Goal: Use online tool/utility

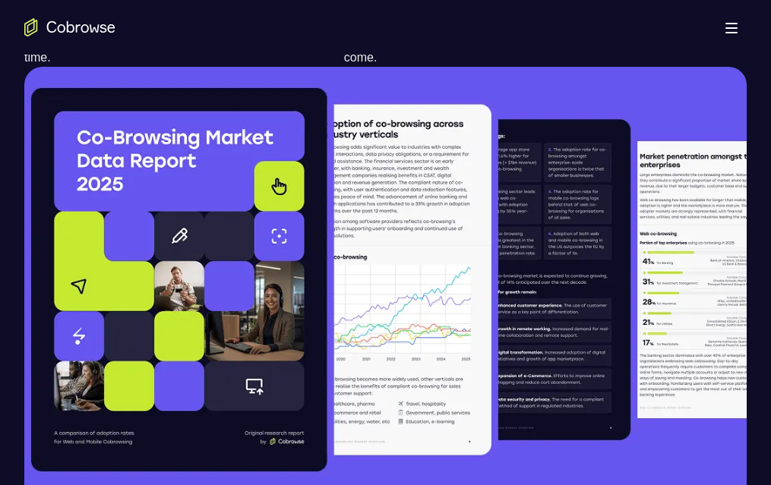
scroll to position [1291, 0]
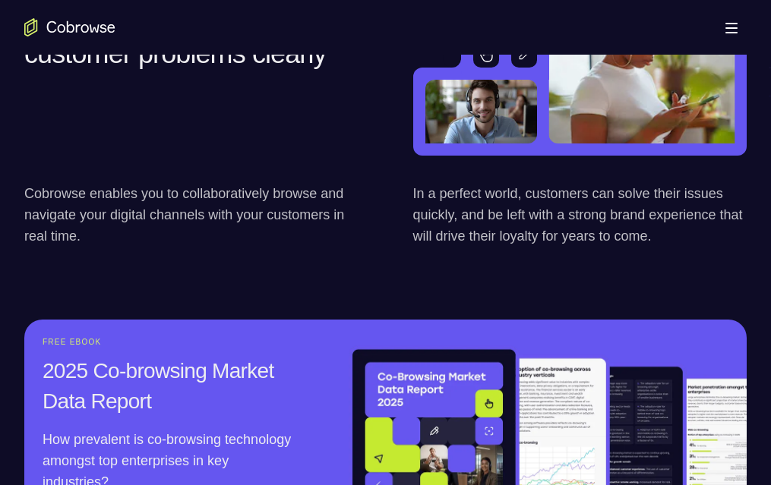
click at [672, 437] on link "Try Online Demo" at bounding box center [601, 455] width 278 height 36
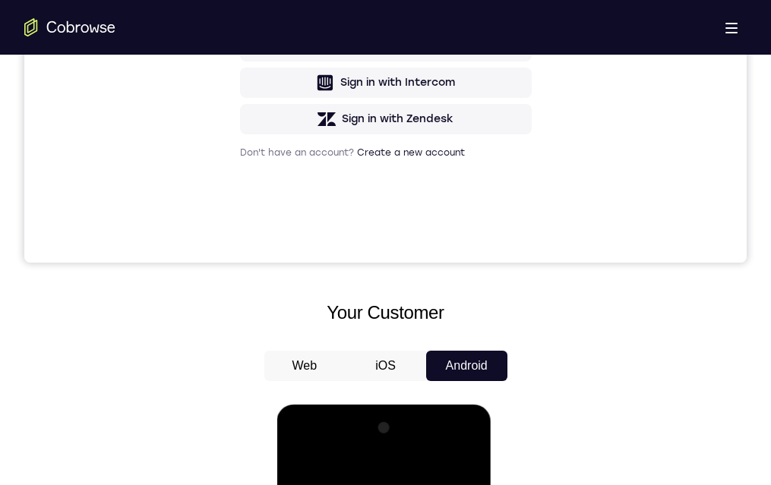
scroll to position [380, 0]
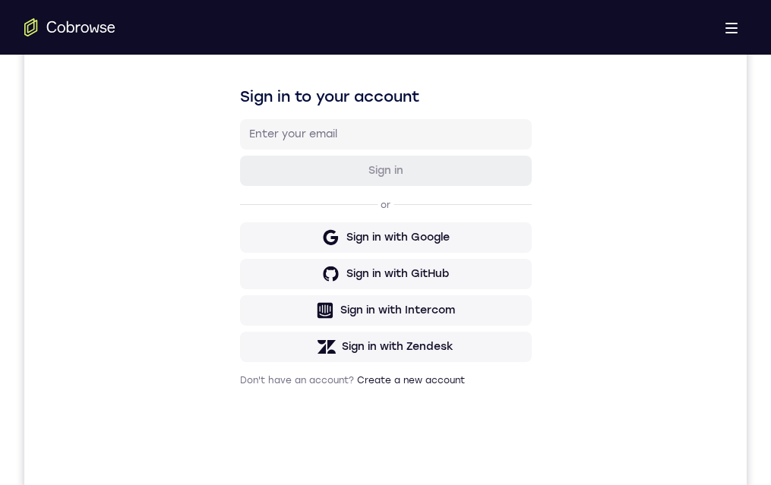
drag, startPoint x: 396, startPoint y: 1004, endPoint x: 336, endPoint y: 664, distance: 345.5
drag, startPoint x: 320, startPoint y: 785, endPoint x: 793, endPoint y: 867, distance: 480.0
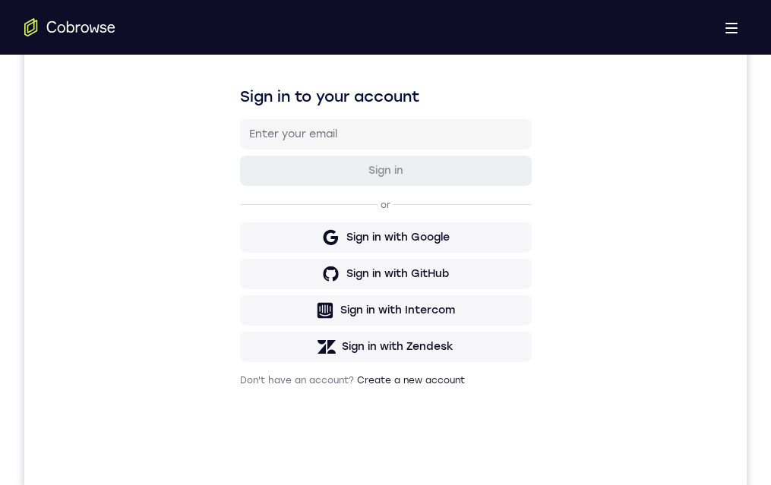
drag, startPoint x: 383, startPoint y: 638, endPoint x: 393, endPoint y: 682, distance: 45.3
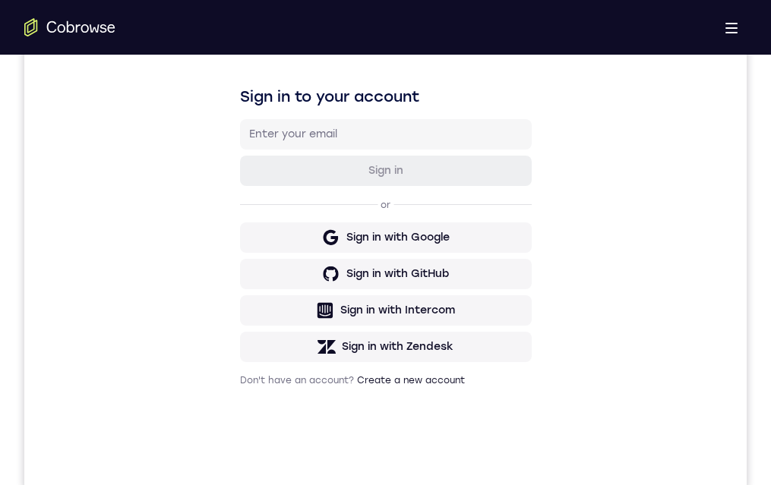
drag, startPoint x: 351, startPoint y: 994, endPoint x: 488, endPoint y: 871, distance: 183.8
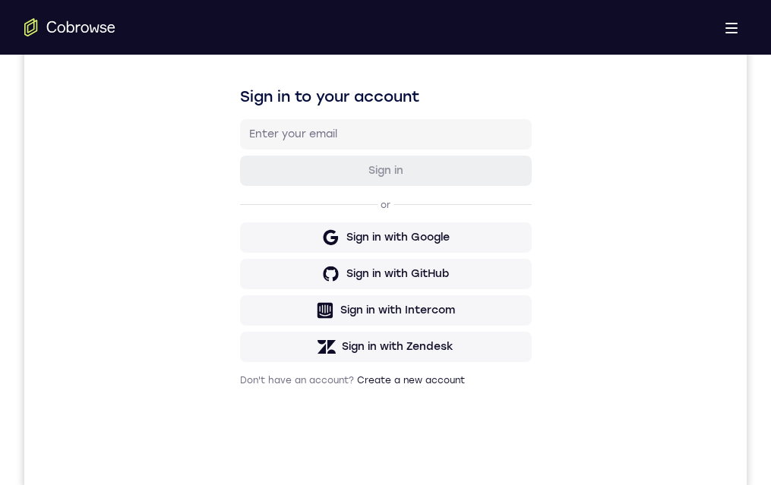
drag, startPoint x: 334, startPoint y: 683, endPoint x: 781, endPoint y: 1030, distance: 566.0
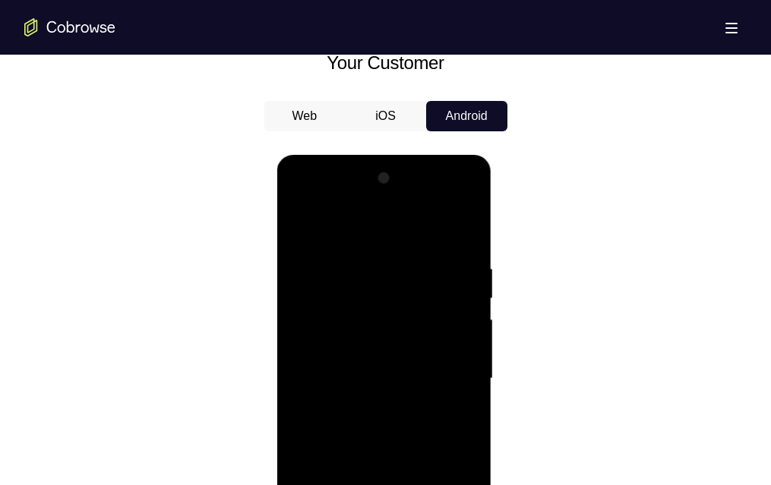
scroll to position [152, 0]
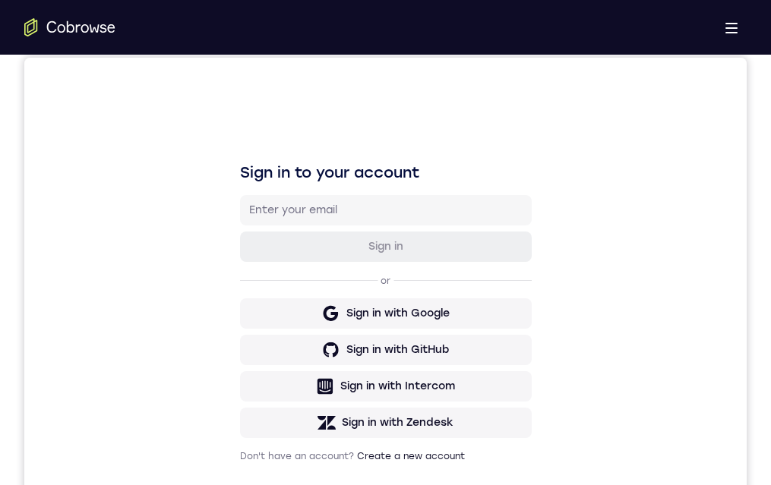
drag, startPoint x: 401, startPoint y: 1078, endPoint x: 348, endPoint y: 1096, distance: 56.2
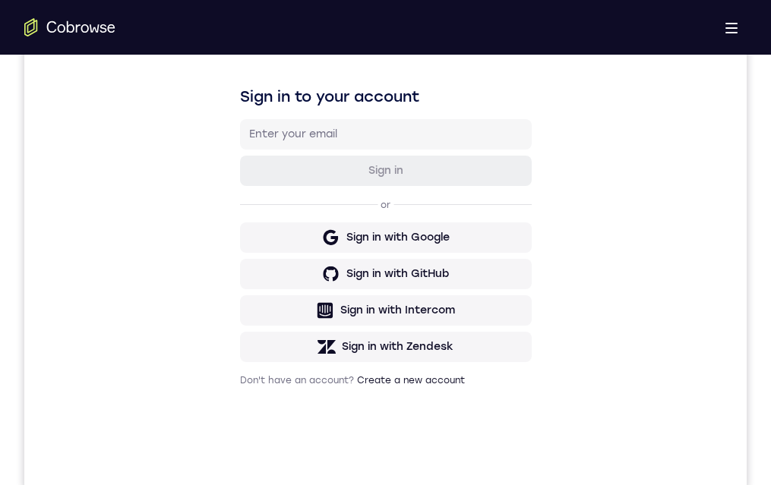
drag, startPoint x: 396, startPoint y: 897, endPoint x: 386, endPoint y: 727, distance: 169.5
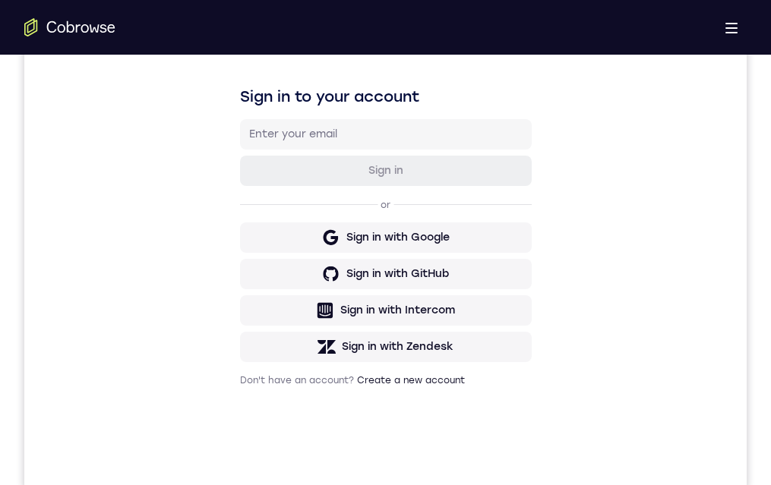
drag, startPoint x: 389, startPoint y: 1054, endPoint x: 380, endPoint y: 1051, distance: 10.3
drag, startPoint x: 405, startPoint y: 941, endPoint x: 396, endPoint y: 686, distance: 256.0
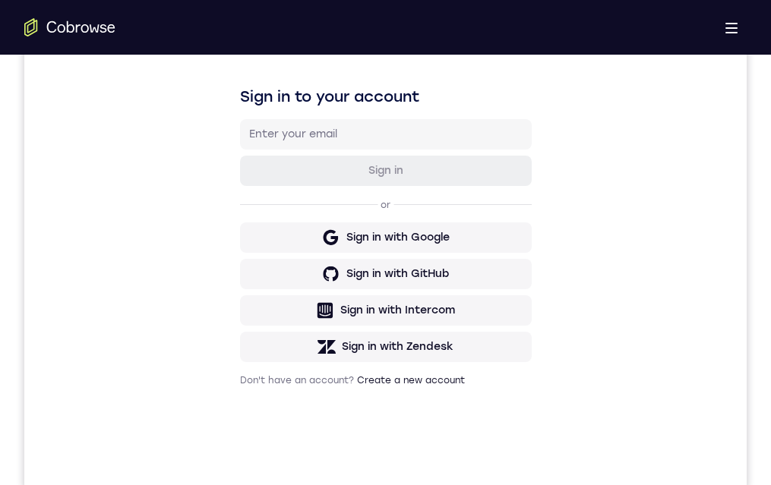
drag, startPoint x: 364, startPoint y: 961, endPoint x: 376, endPoint y: 847, distance: 114.4
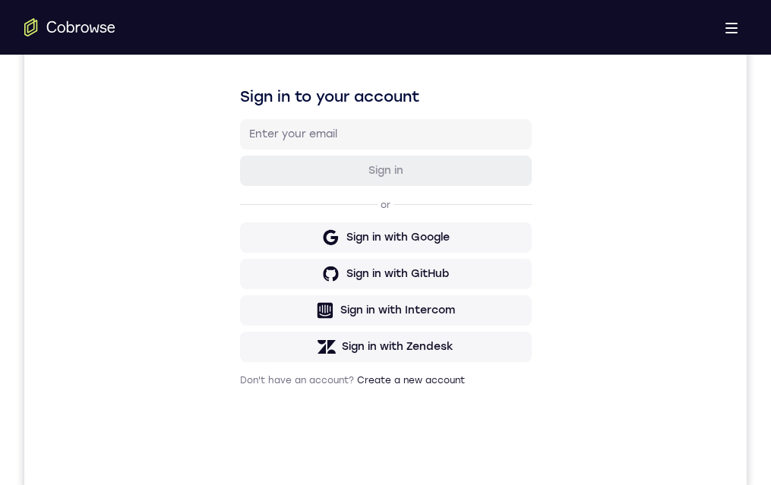
drag, startPoint x: 413, startPoint y: 952, endPoint x: 399, endPoint y: 950, distance: 13.9
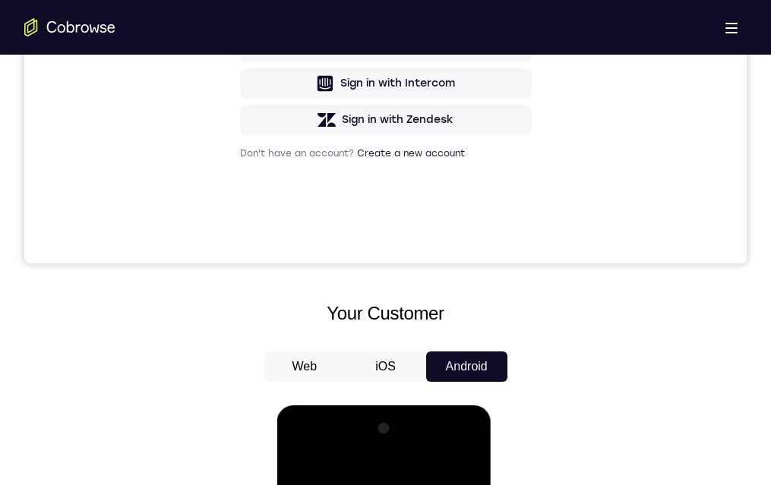
scroll to position [455, 0]
drag, startPoint x: 367, startPoint y: 732, endPoint x: 373, endPoint y: 744, distance: 13.3
drag, startPoint x: 374, startPoint y: 734, endPoint x: 383, endPoint y: 520, distance: 214.3
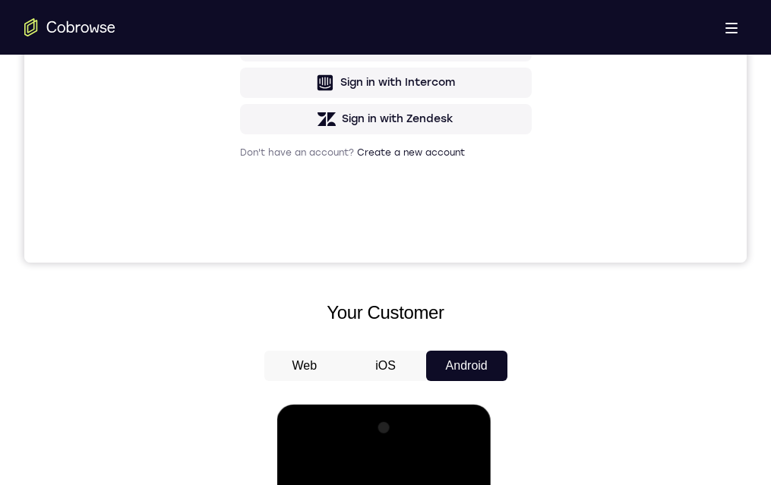
scroll to position [304, 0]
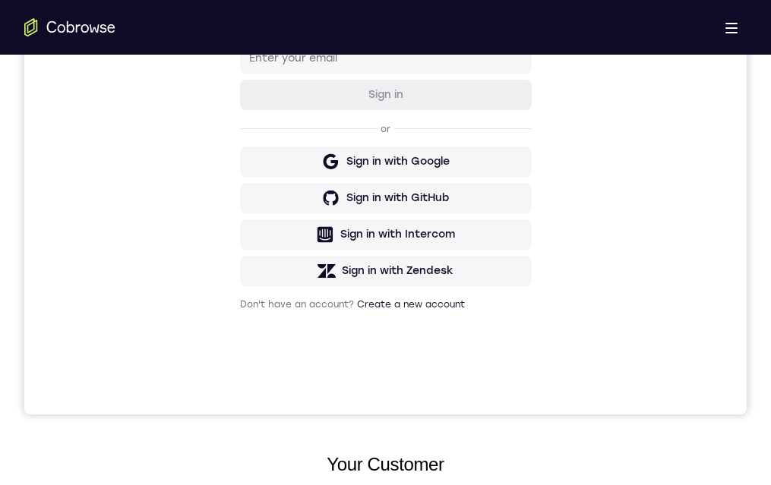
drag, startPoint x: 395, startPoint y: 885, endPoint x: 473, endPoint y: 670, distance: 228.6
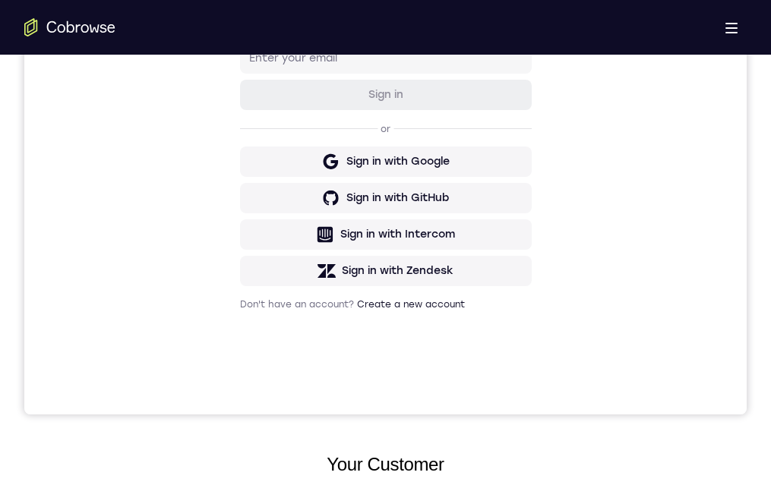
drag, startPoint x: 377, startPoint y: 881, endPoint x: 379, endPoint y: 872, distance: 10.1
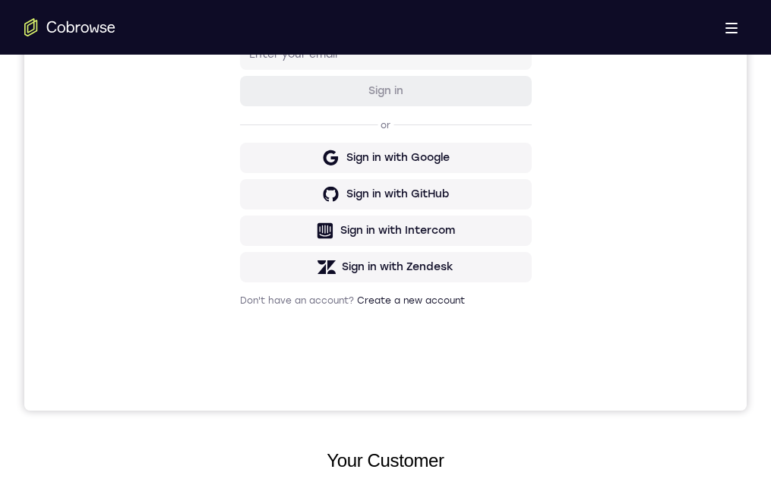
scroll to position [228, 0]
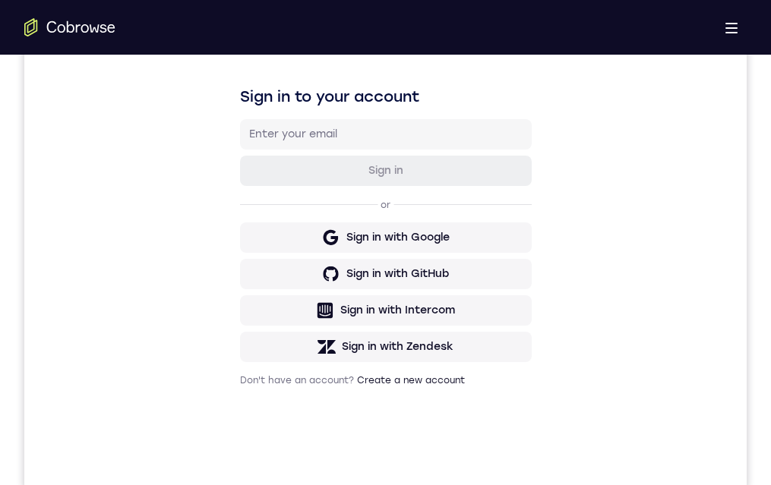
drag, startPoint x: 364, startPoint y: 786, endPoint x: 373, endPoint y: 718, distance: 68.9
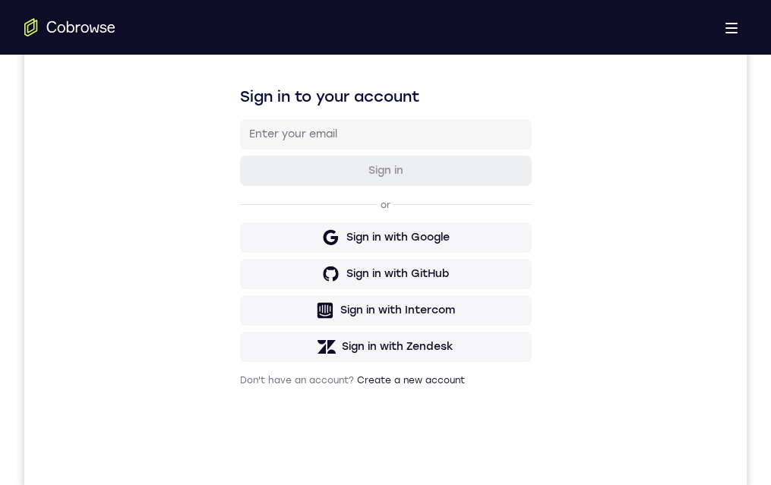
drag, startPoint x: 372, startPoint y: 985, endPoint x: 368, endPoint y: 882, distance: 102.6
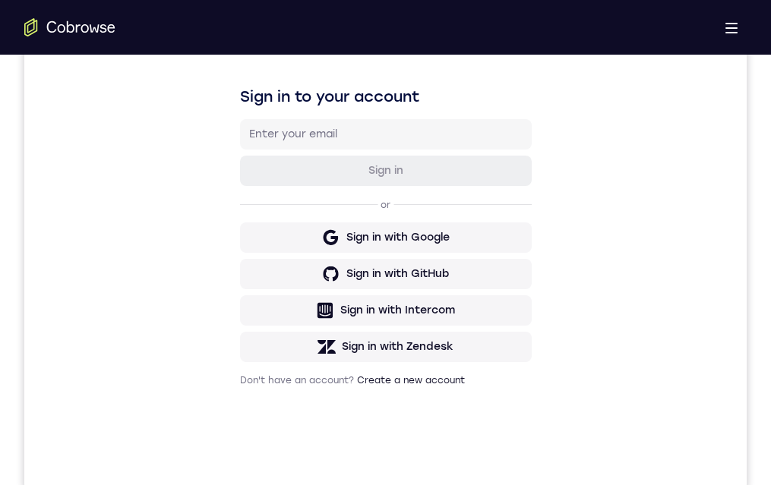
drag, startPoint x: 383, startPoint y: 895, endPoint x: 384, endPoint y: 800, distance: 94.9
drag, startPoint x: 394, startPoint y: 870, endPoint x: 383, endPoint y: 665, distance: 205.2
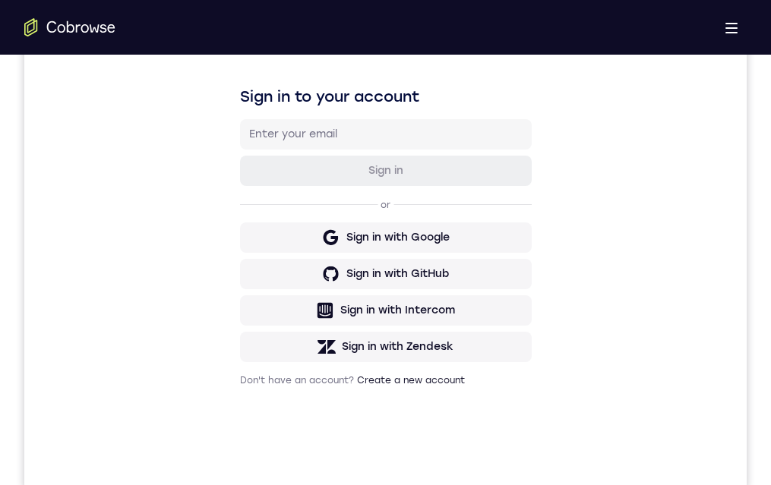
drag, startPoint x: 389, startPoint y: 939, endPoint x: 399, endPoint y: 863, distance: 76.6
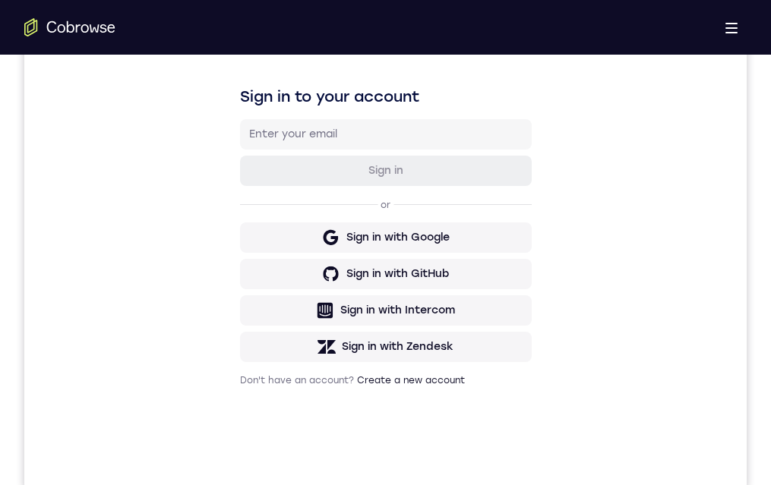
drag, startPoint x: 414, startPoint y: 879, endPoint x: 408, endPoint y: 885, distance: 8.1
drag, startPoint x: 389, startPoint y: 970, endPoint x: 394, endPoint y: 845, distance: 125.4
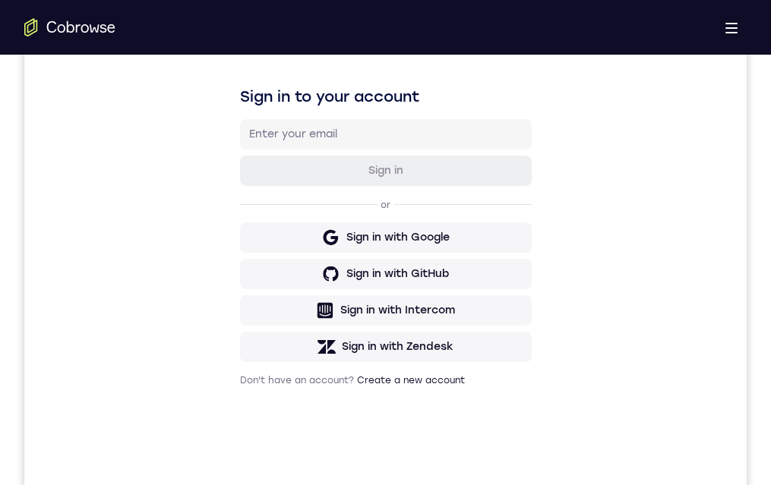
drag, startPoint x: 392, startPoint y: 903, endPoint x: 406, endPoint y: 771, distance: 132.8
drag, startPoint x: 393, startPoint y: 834, endPoint x: 391, endPoint y: 850, distance: 16.1
